Goal: Navigation & Orientation: Find specific page/section

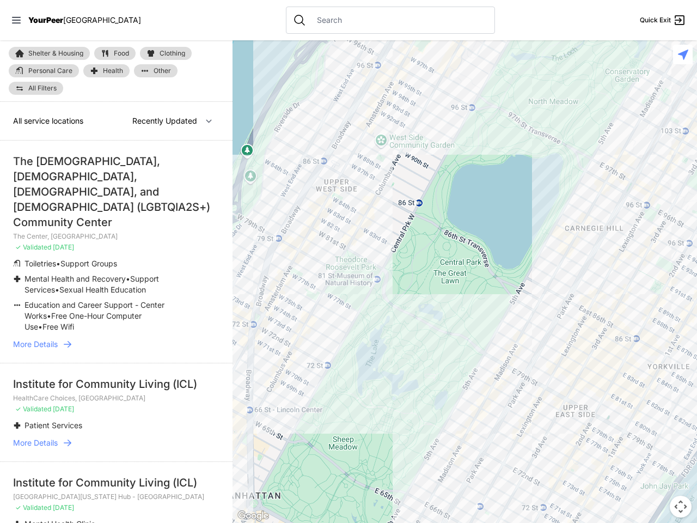
click at [16, 20] on icon at bounding box center [16, 20] width 9 height 7
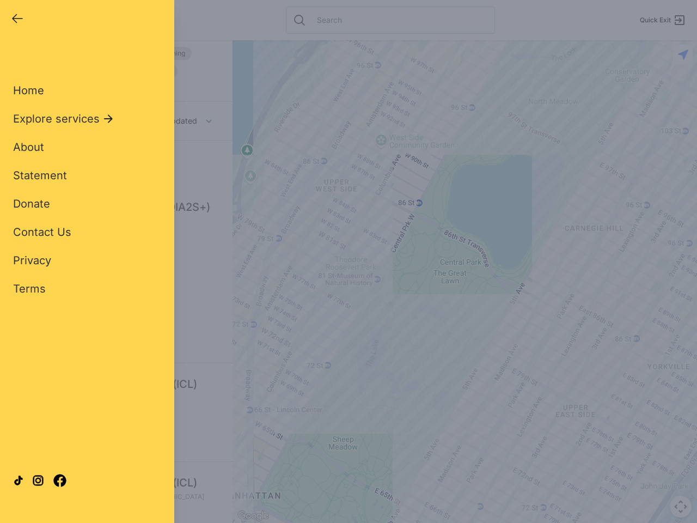
click at [464, 281] on div "Close panel YourPeer [GEOGRAPHIC_DATA] Quick Exit Single Adult Families Soup Ki…" at bounding box center [348, 261] width 697 height 523
click at [680, 506] on div "Close panel YourPeer [GEOGRAPHIC_DATA] Quick Exit Single Adult Families Soup Ki…" at bounding box center [348, 261] width 697 height 523
click at [683, 54] on div "Close panel YourPeer [GEOGRAPHIC_DATA] Quick Exit Single Adult Families Soup Ki…" at bounding box center [348, 261] width 697 height 523
